Goal: Check status: Check status

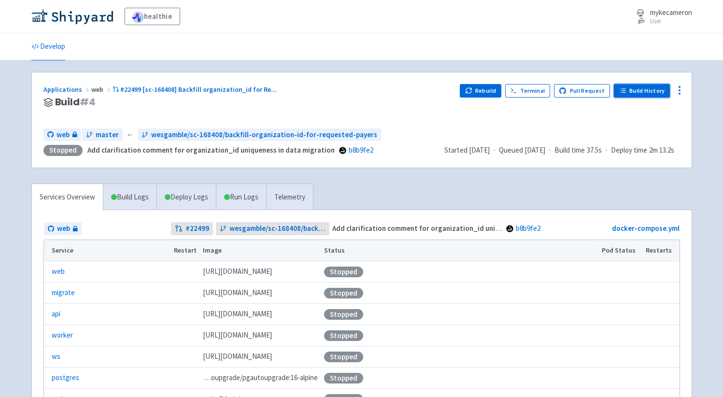
click at [660, 91] on link "Build History" at bounding box center [642, 91] width 56 height 14
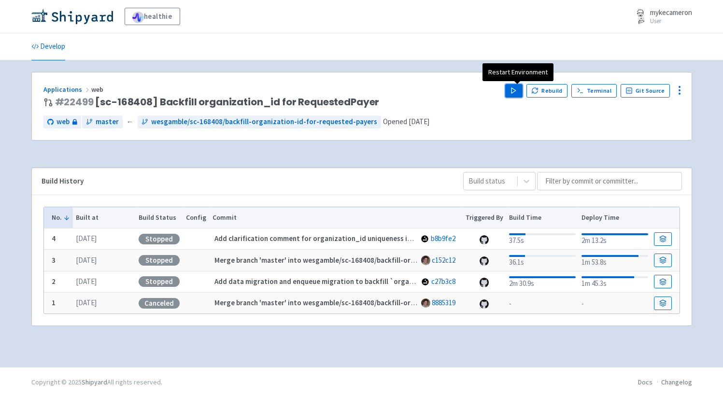
click at [514, 95] on button "Play" at bounding box center [513, 91] width 17 height 14
click at [396, 48] on ul "Develop" at bounding box center [362, 46] width 672 height 27
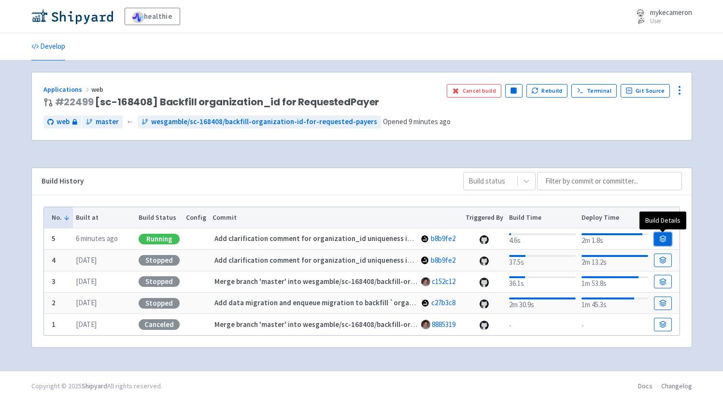
click at [669, 236] on link at bounding box center [662, 239] width 17 height 14
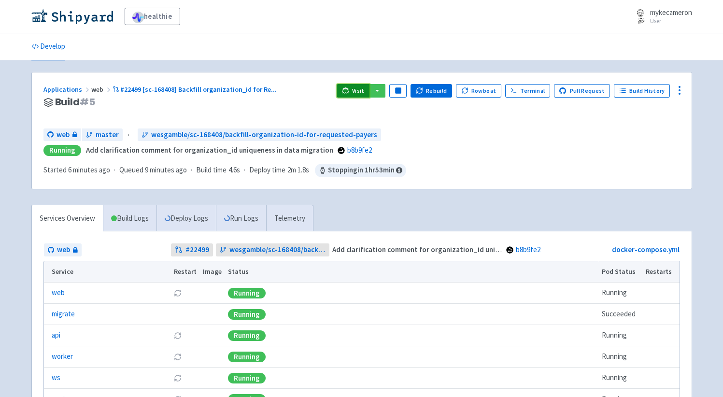
click at [365, 88] on span "Visit" at bounding box center [358, 91] width 13 height 8
